Goal: Task Accomplishment & Management: Use online tool/utility

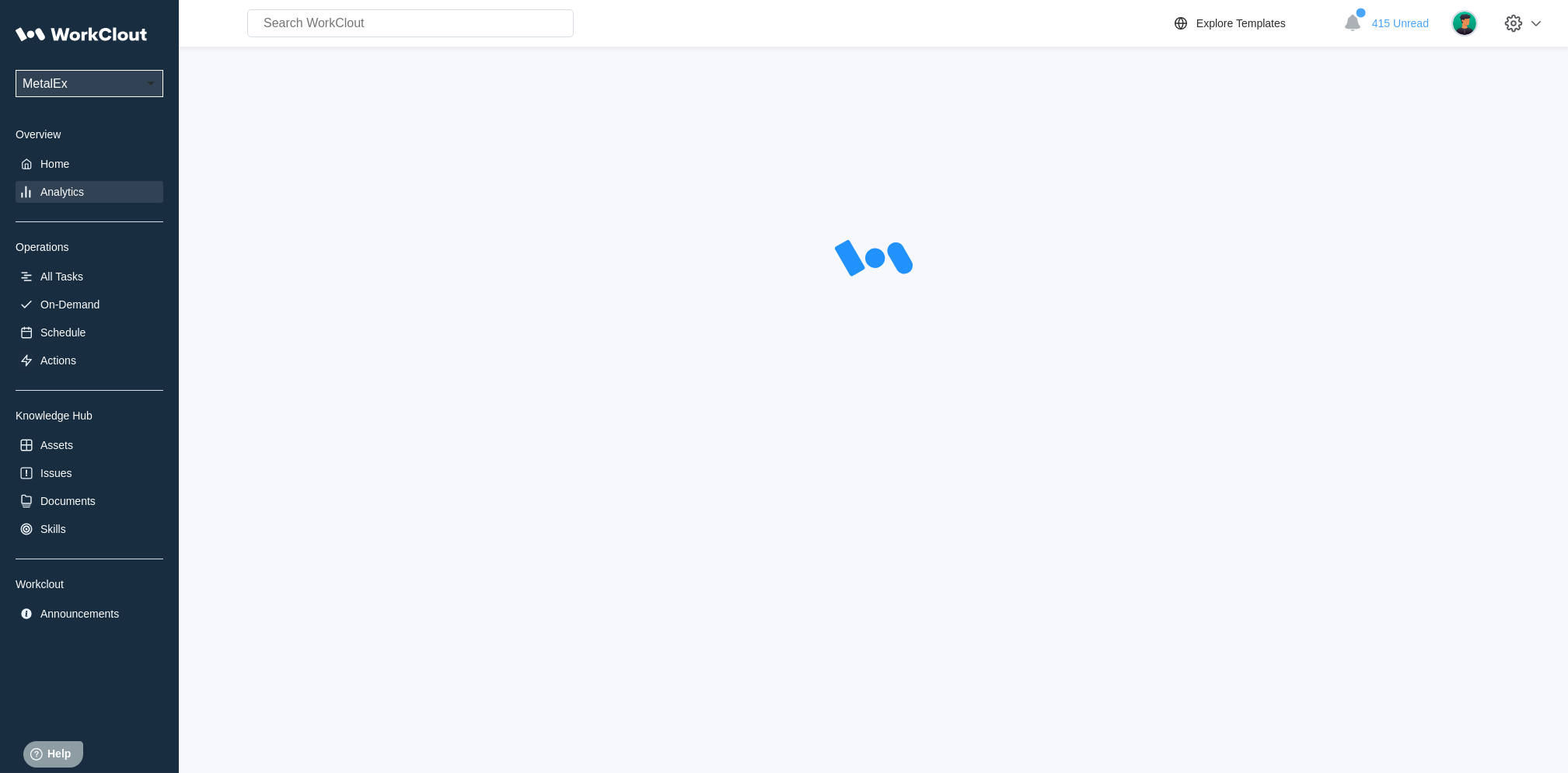
click at [403, 400] on div at bounding box center [873, 260] width 1340 height 389
click at [375, 138] on div at bounding box center [873, 260] width 1340 height 389
click at [381, 138] on div at bounding box center [873, 260] width 1340 height 389
click at [109, 36] on icon at bounding box center [82, 35] width 133 height 32
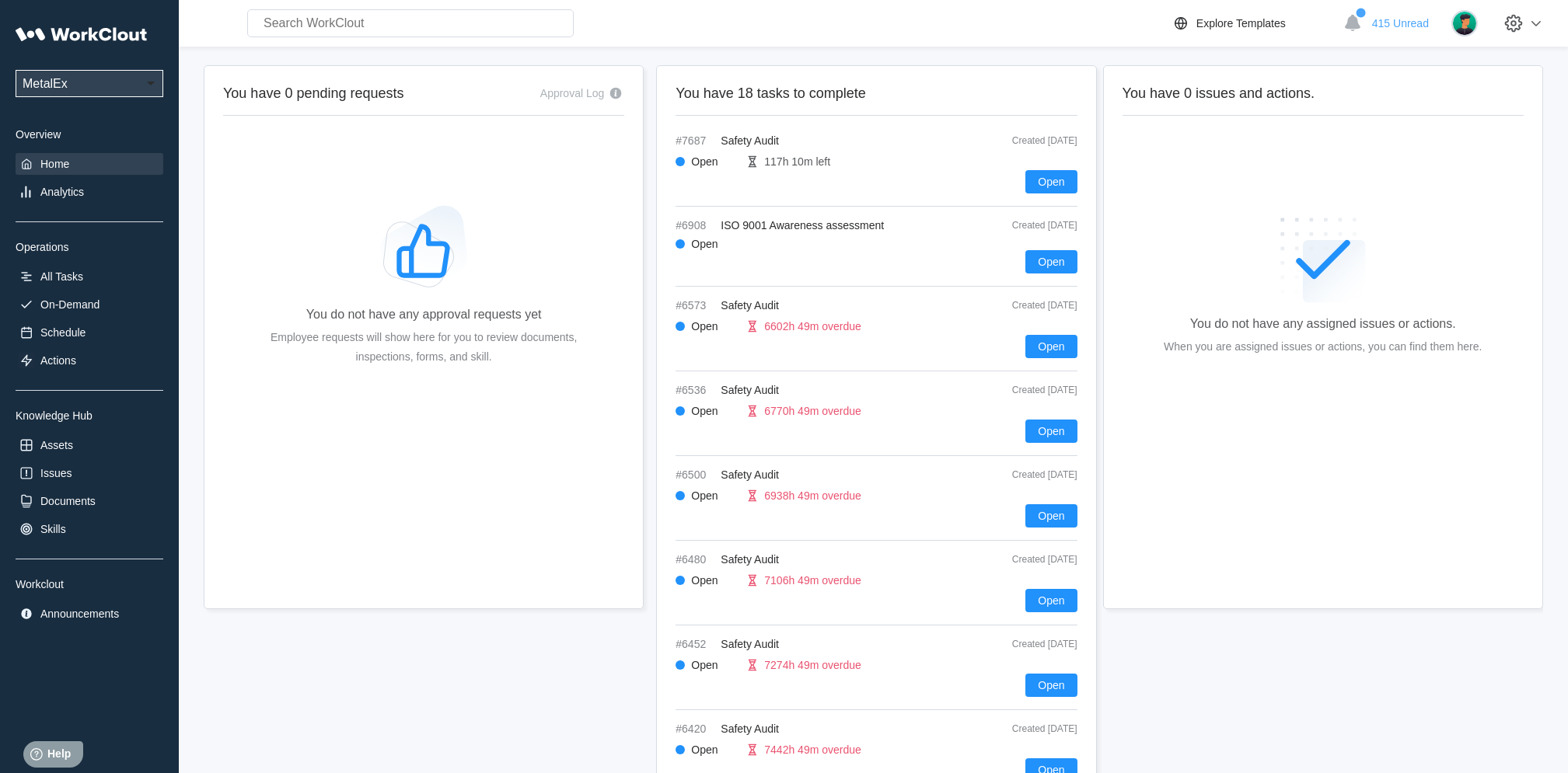
click at [50, 178] on div "UPG Enterprises MetalEx Overview Home Analytics Operations All Tasks On-Demand …" at bounding box center [89, 322] width 148 height 606
click at [53, 186] on div "Analytics" at bounding box center [62, 192] width 44 height 13
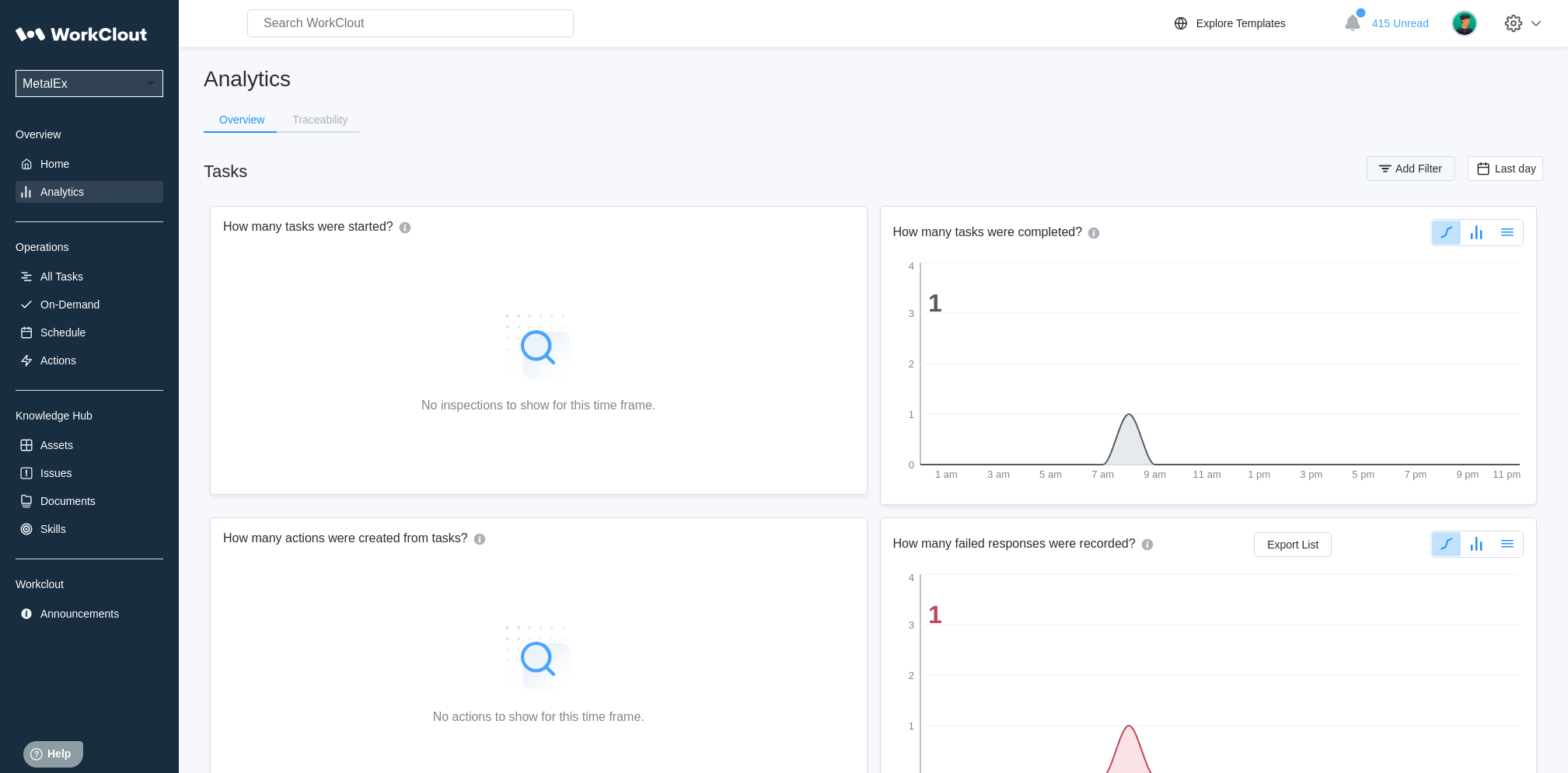
click at [1419, 168] on span "Add Filter" at bounding box center [1419, 168] width 47 height 11
click at [1086, 227] on div at bounding box center [1077, 229] width 21 height 30
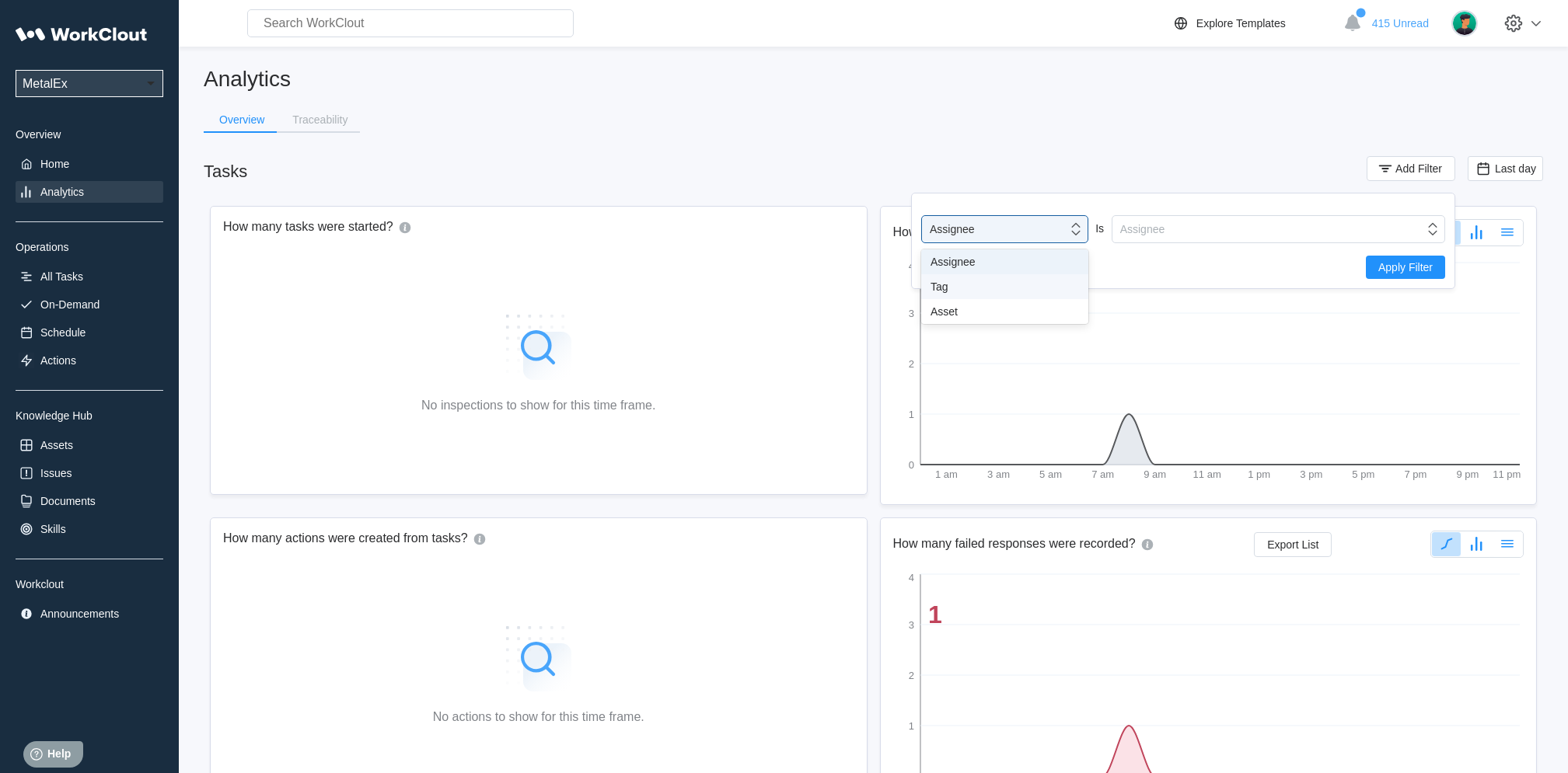
click at [974, 293] on div "Tag" at bounding box center [1005, 287] width 149 height 13
click at [1278, 240] on div "Tag" at bounding box center [1279, 228] width 333 height 28
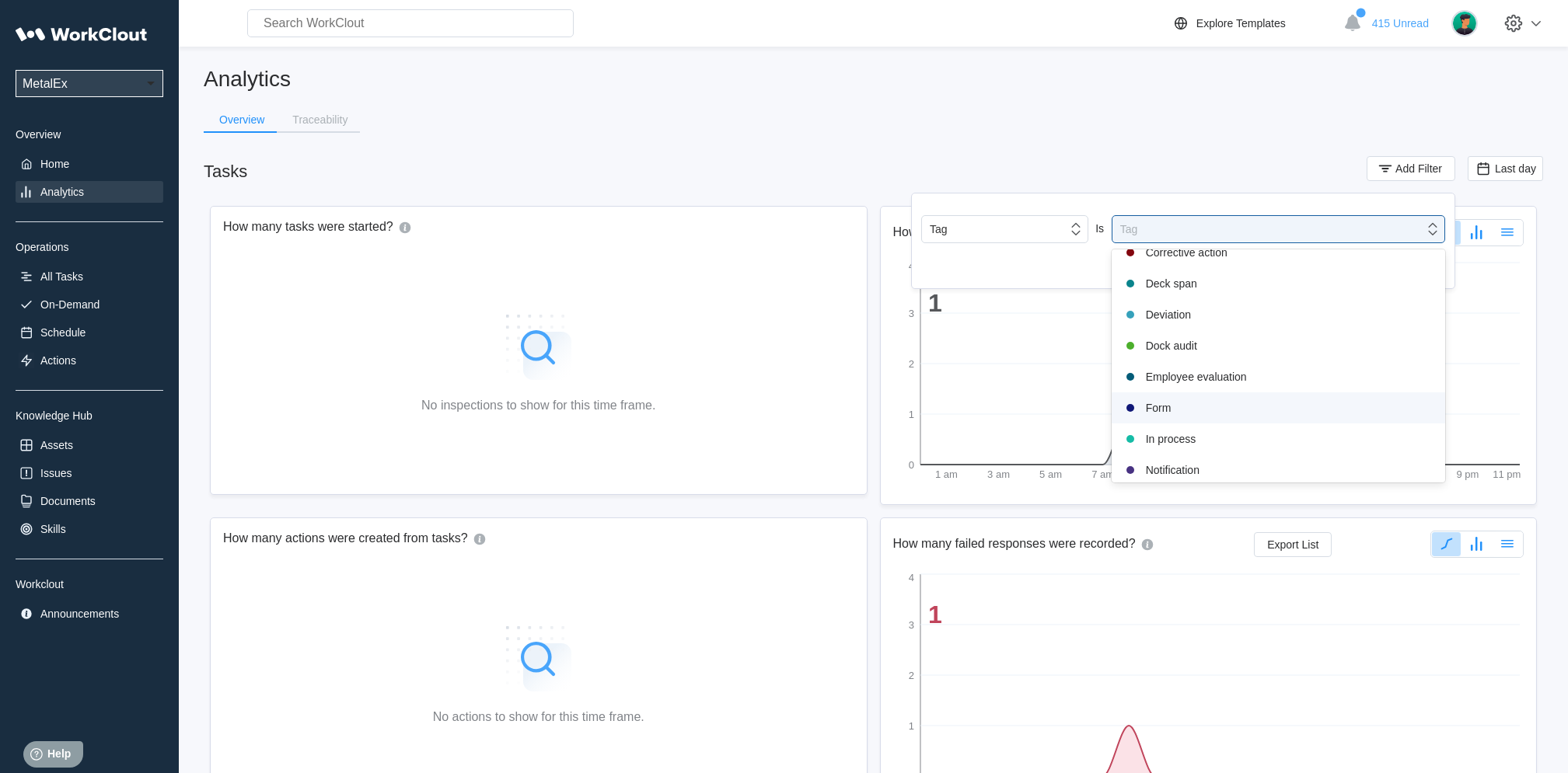
scroll to position [305, 0]
click at [1191, 397] on div "Safety audit" at bounding box center [1278, 394] width 314 height 19
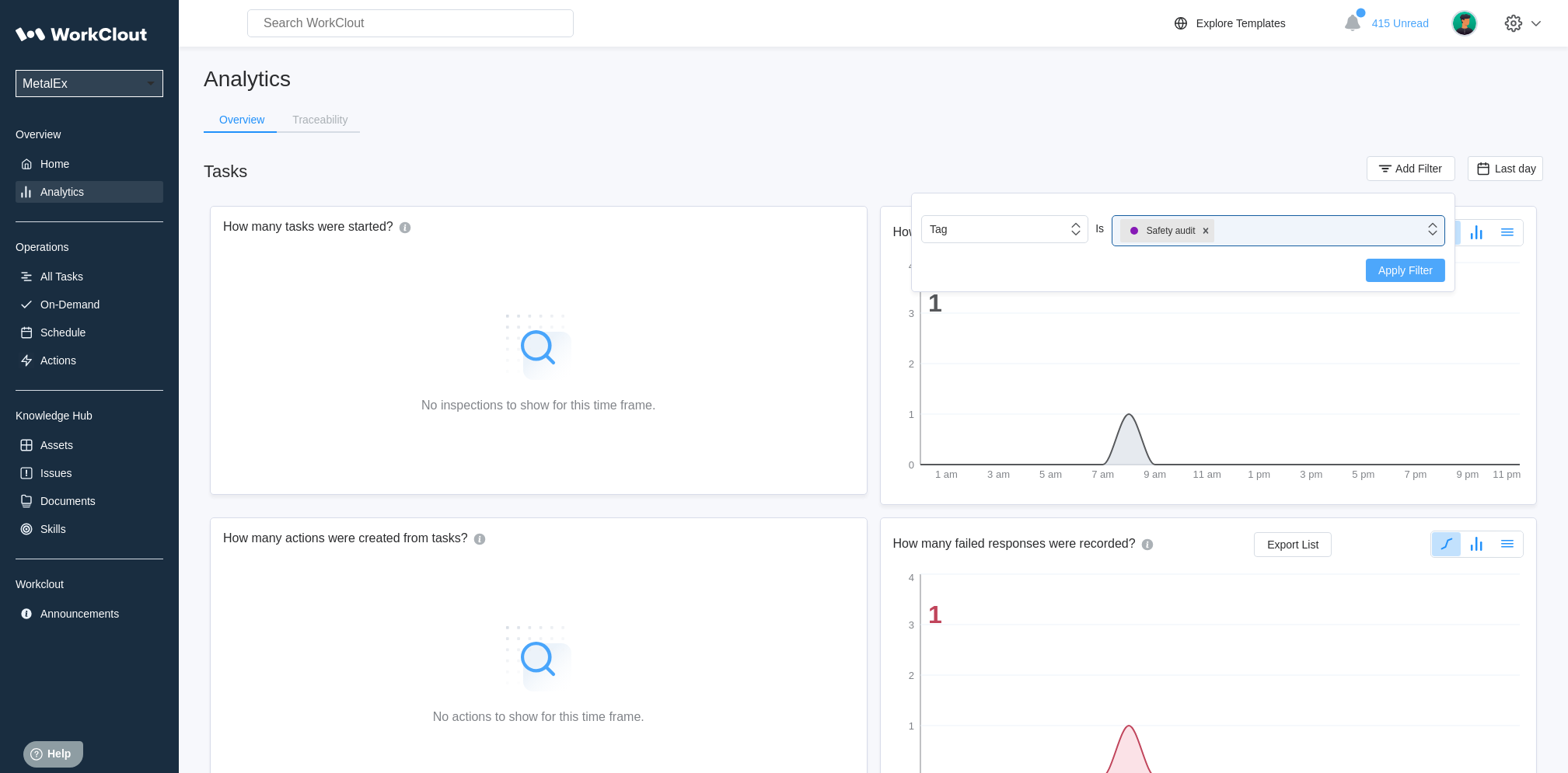
click at [1391, 273] on span "Apply Filter" at bounding box center [1406, 271] width 55 height 11
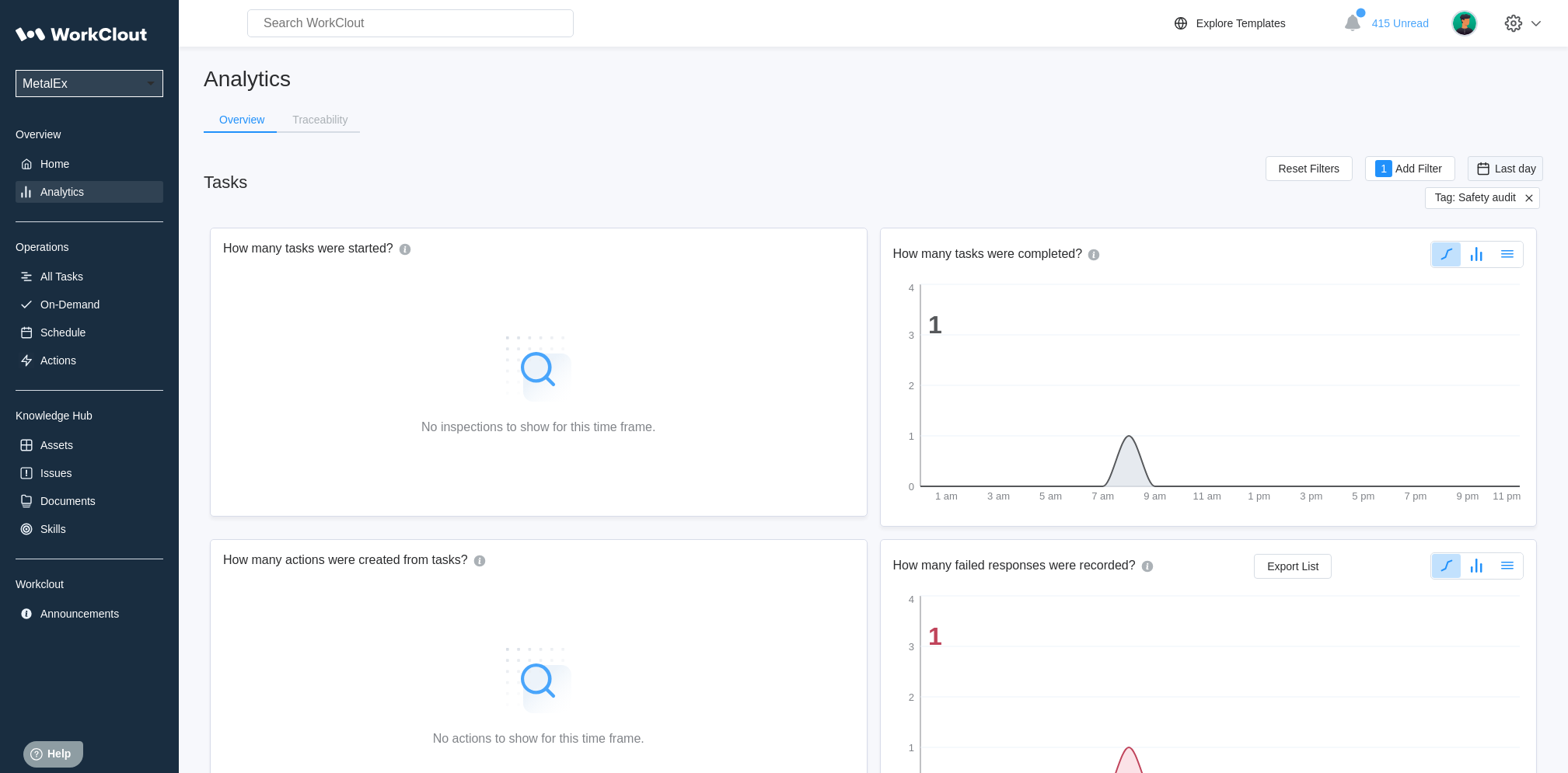
click at [1513, 176] on div "Last day" at bounding box center [1505, 168] width 62 height 17
click at [1478, 325] on div "Custom" at bounding box center [1482, 325] width 38 height 13
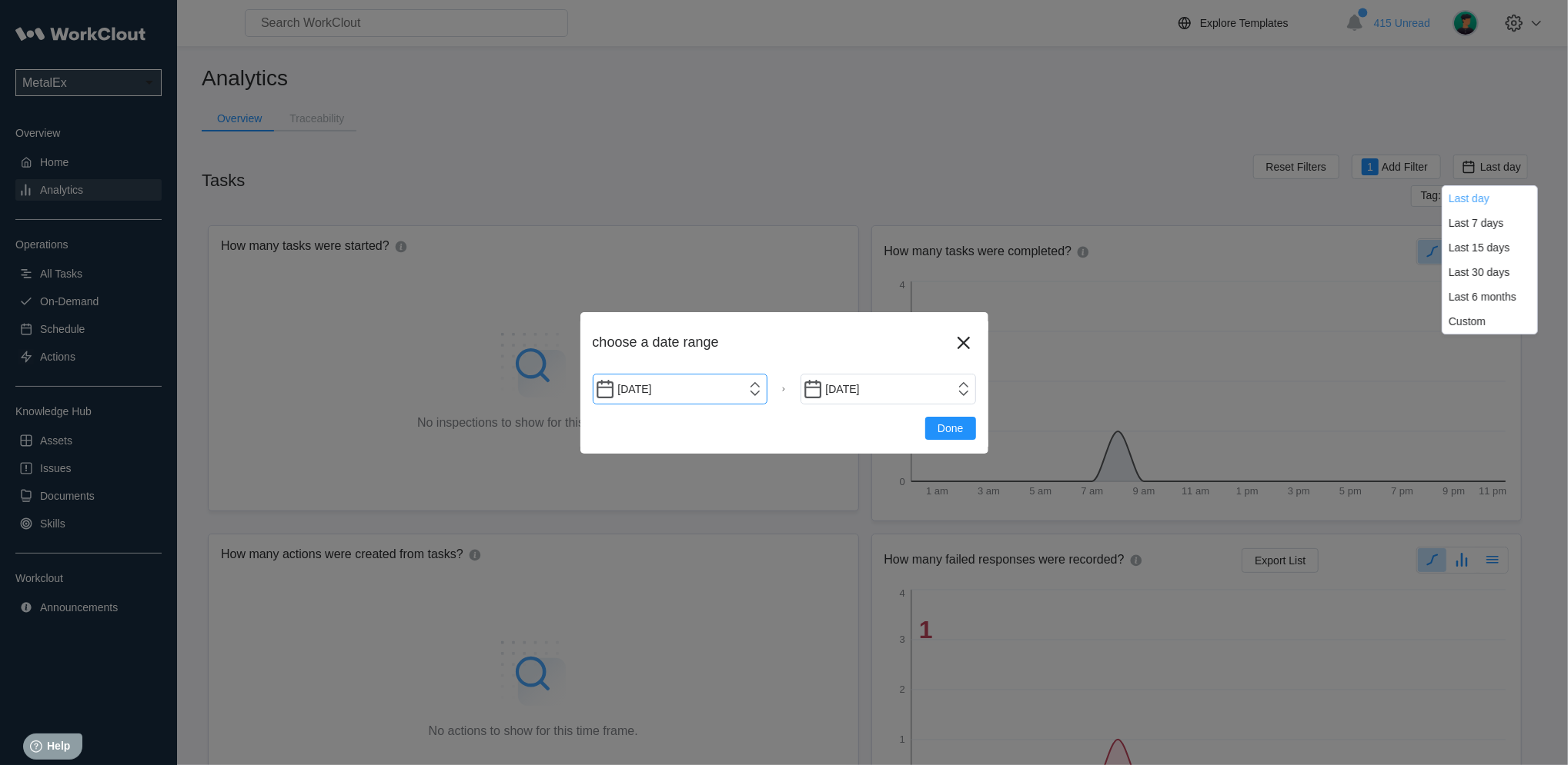
click at [766, 394] on input "[DATE]" at bounding box center [680, 389] width 176 height 31
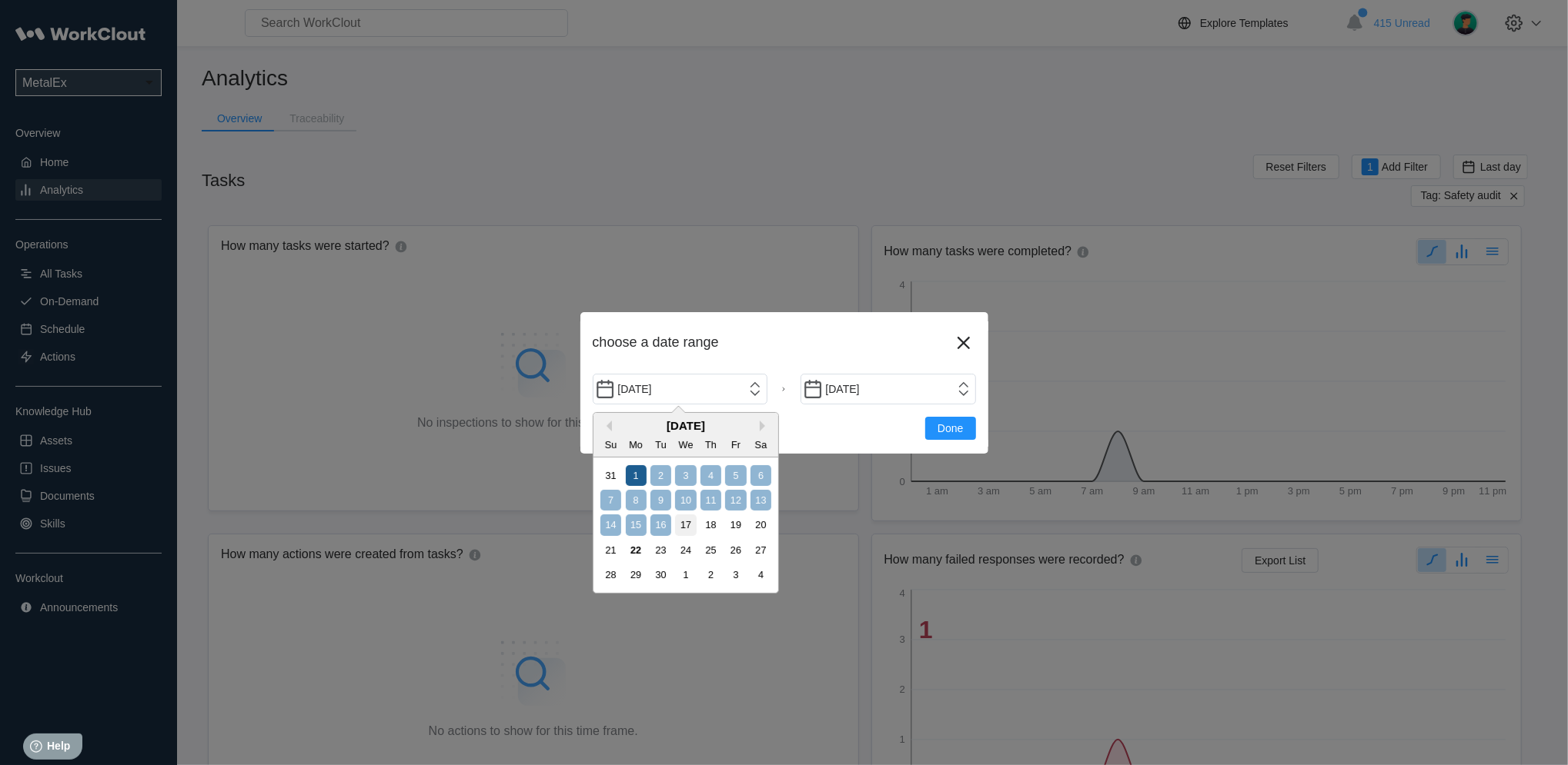
click at [641, 472] on div "1" at bounding box center [635, 475] width 20 height 20
type input "[DATE]"
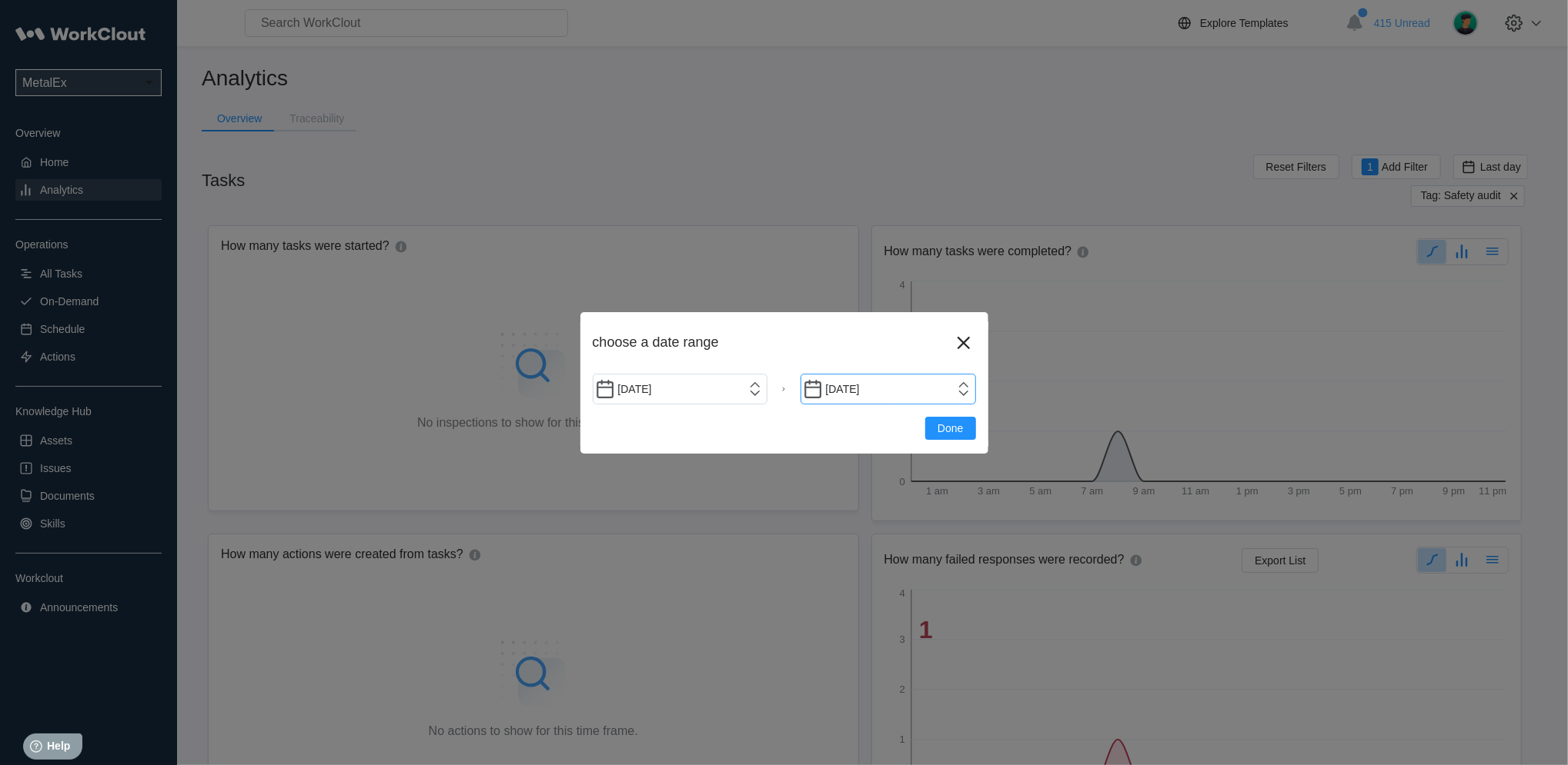
click at [944, 383] on input "[DATE]" at bounding box center [888, 389] width 176 height 31
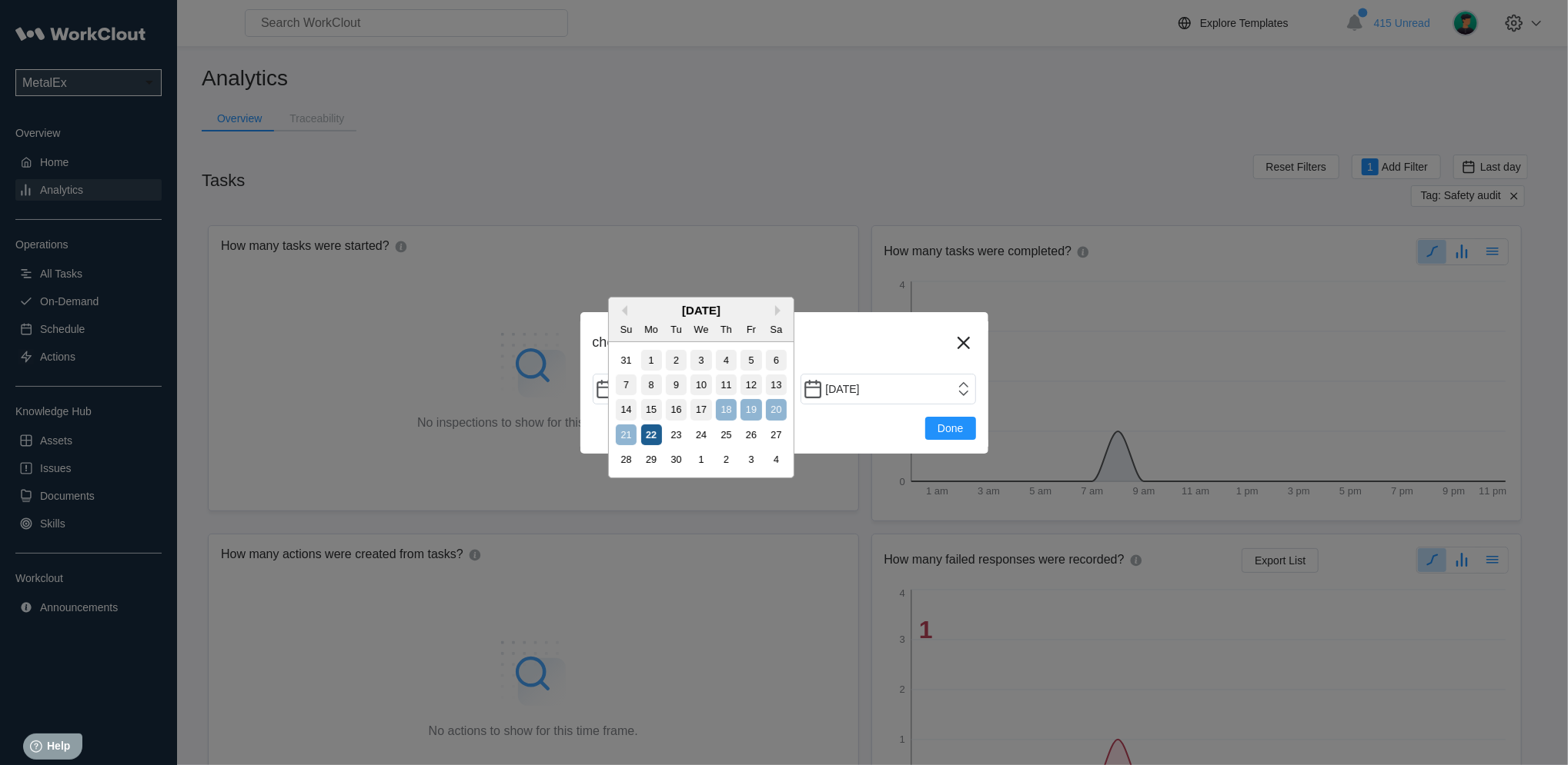
click at [656, 444] on div "22" at bounding box center [651, 434] width 20 height 20
type input "[DATE]"
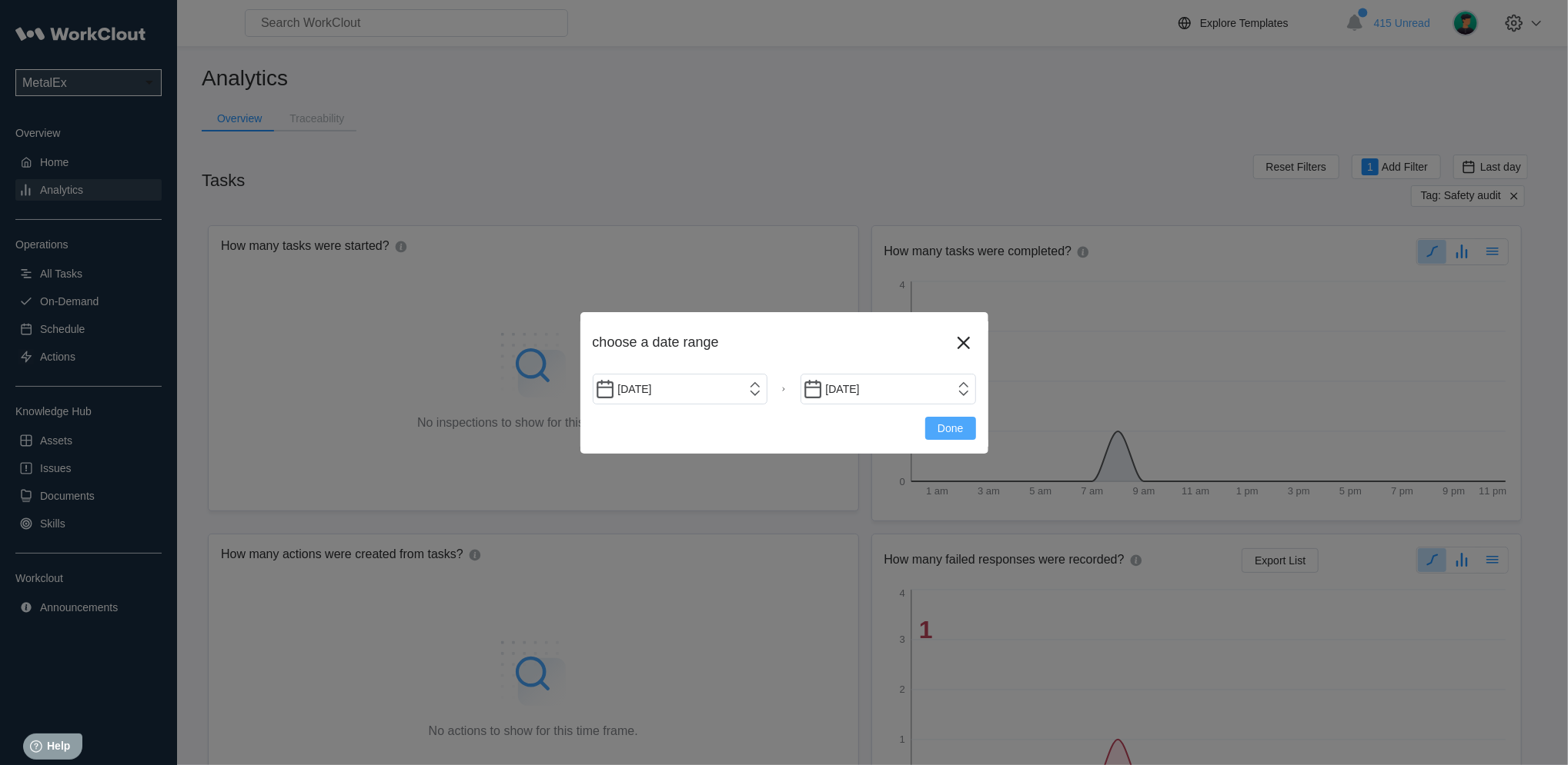
click at [952, 427] on span "Done" at bounding box center [950, 428] width 26 height 11
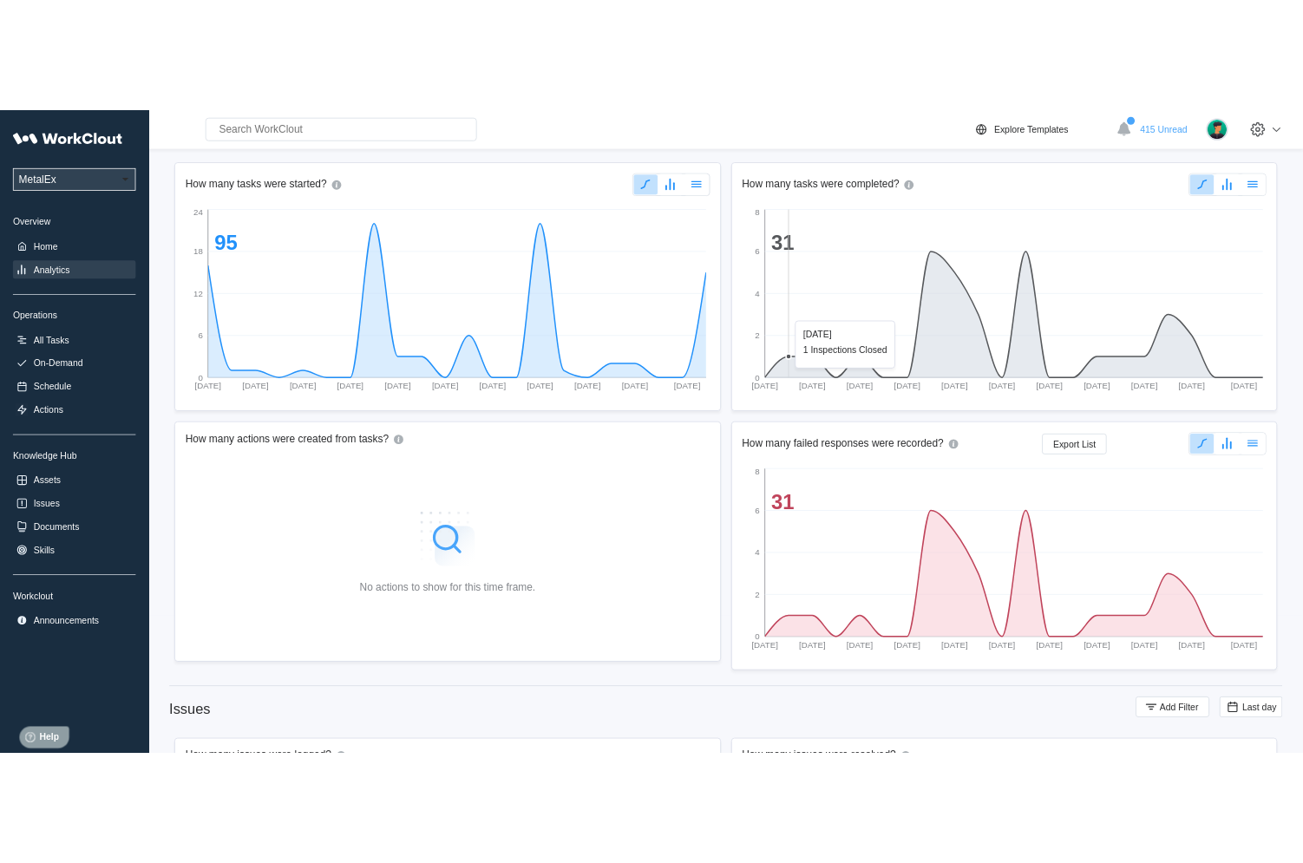
scroll to position [206, 0]
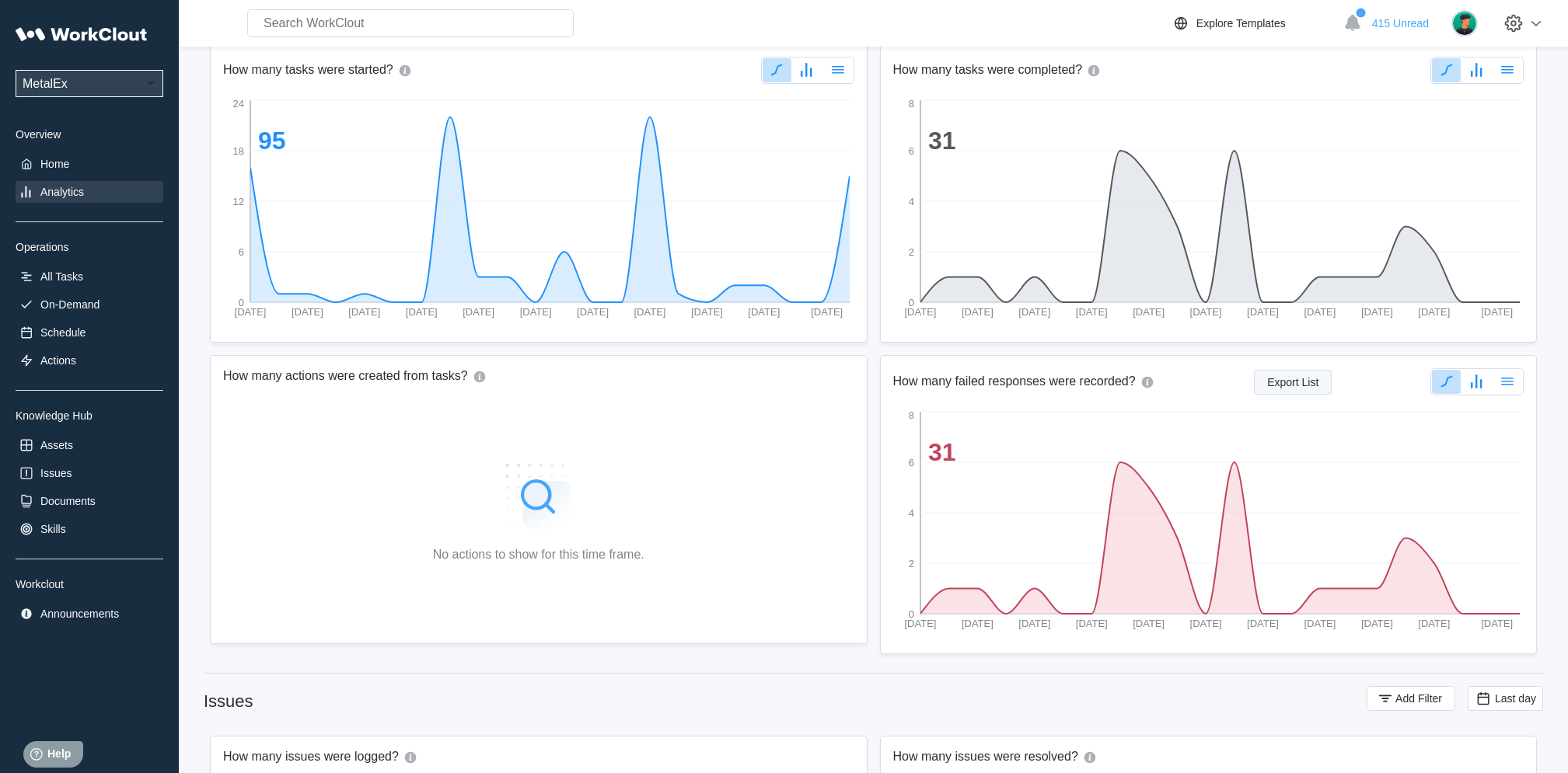
click at [1306, 382] on span "Export List" at bounding box center [1292, 382] width 51 height 11
